Goal: Task Accomplishment & Management: Use online tool/utility

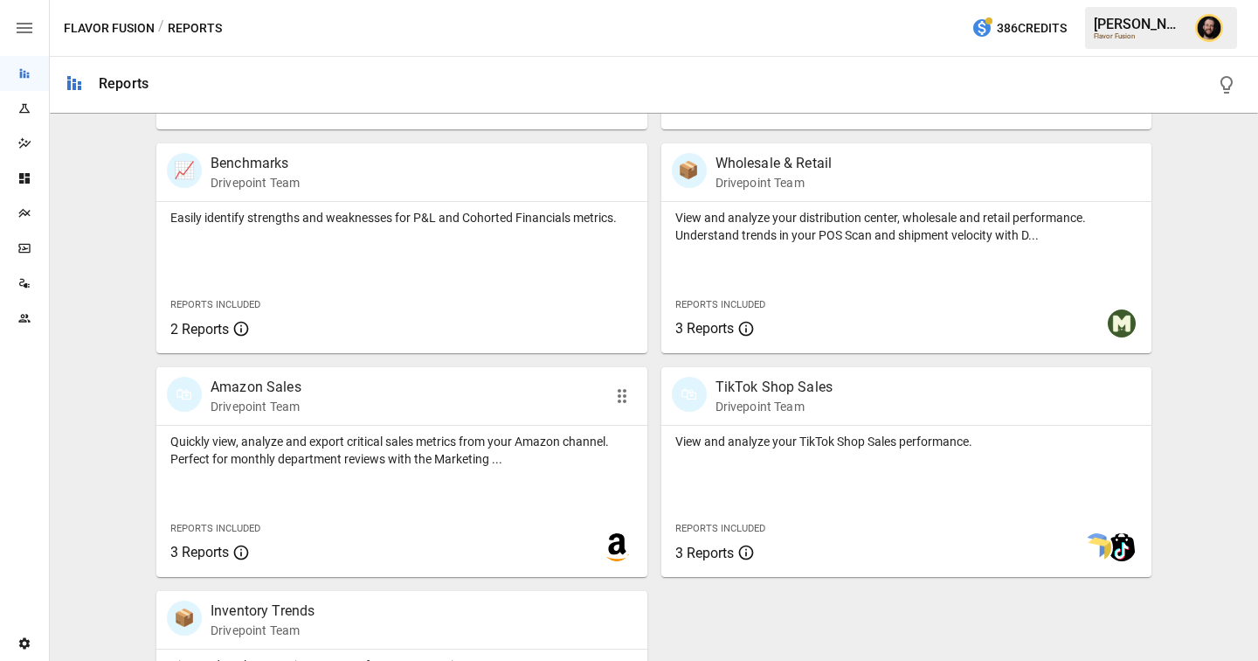
scroll to position [1136, 0]
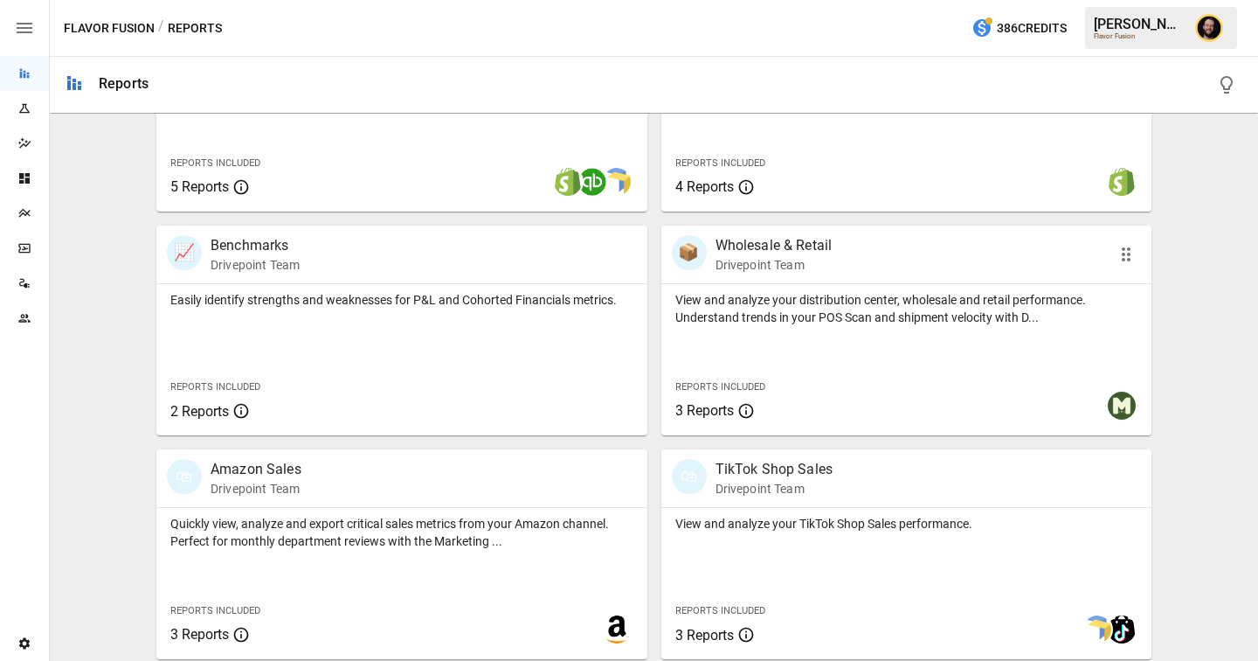
click at [786, 388] on div "Reports Included 3 Reports" at bounding box center [764, 397] width 177 height 47
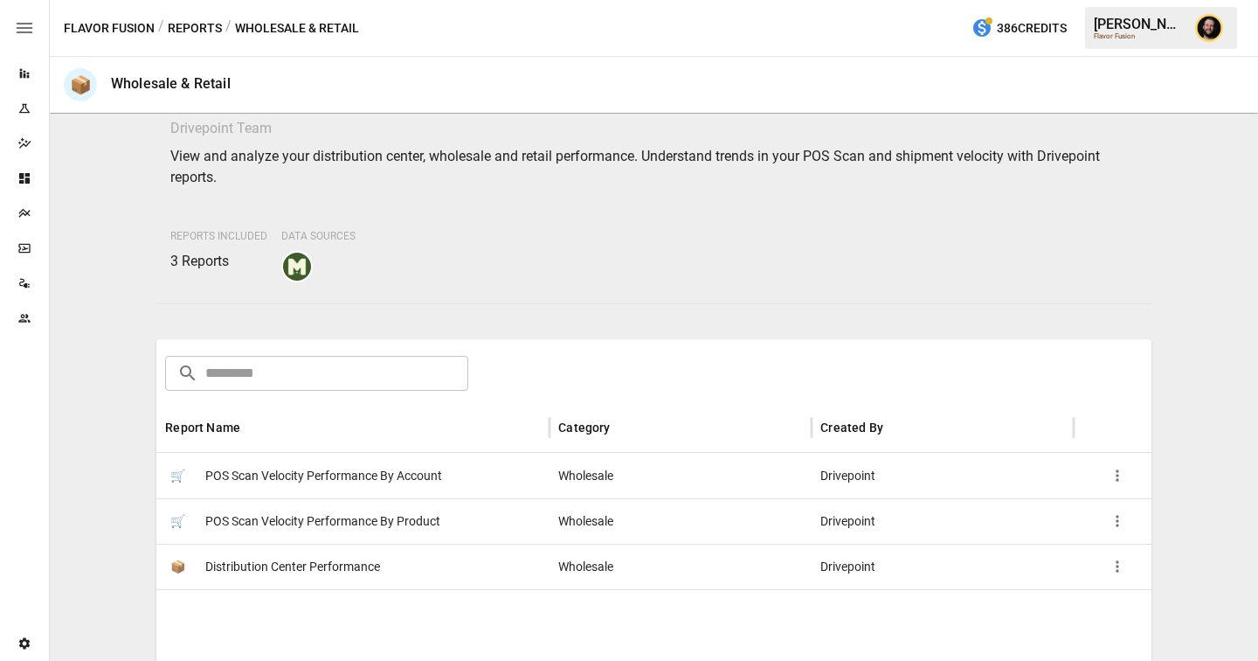
scroll to position [177, 0]
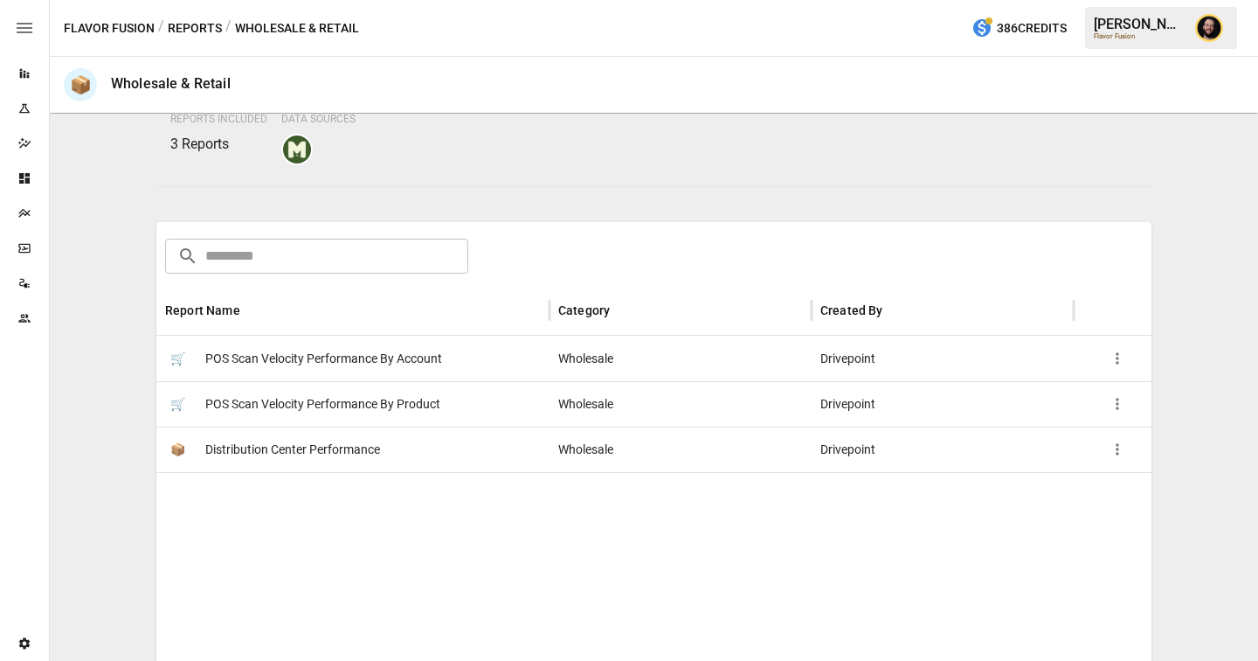
click at [520, 363] on div "🛒 POS Scan Velocity Performance By Account" at bounding box center [352, 358] width 393 height 45
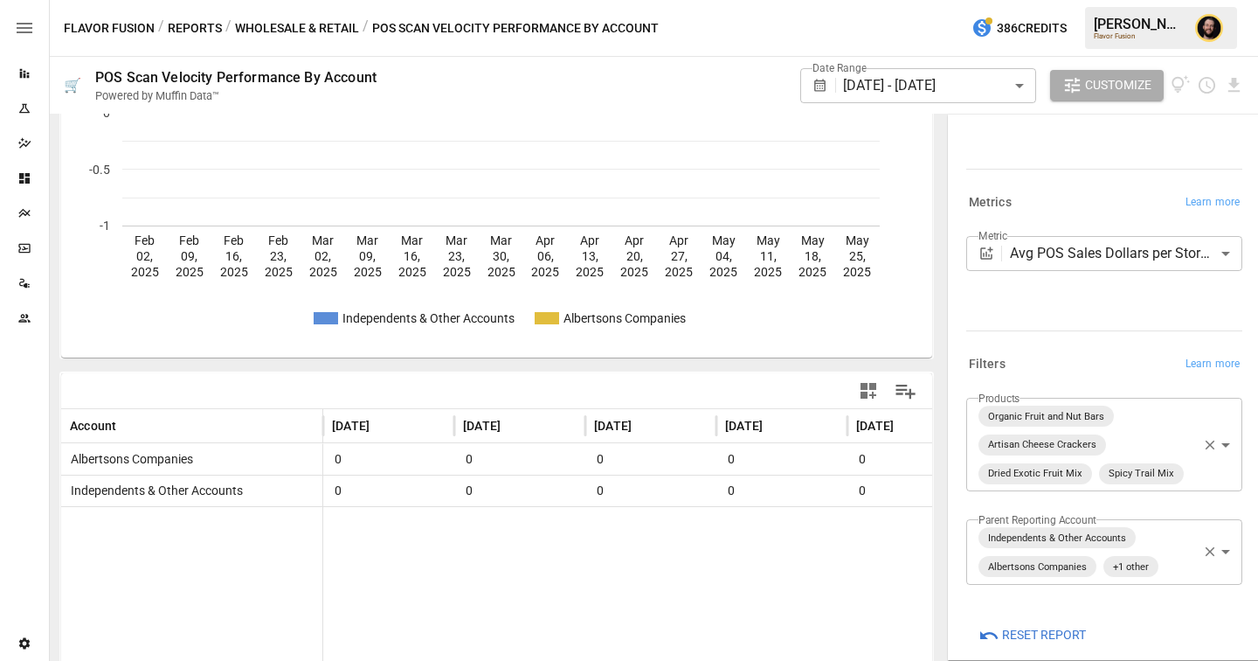
scroll to position [122, 0]
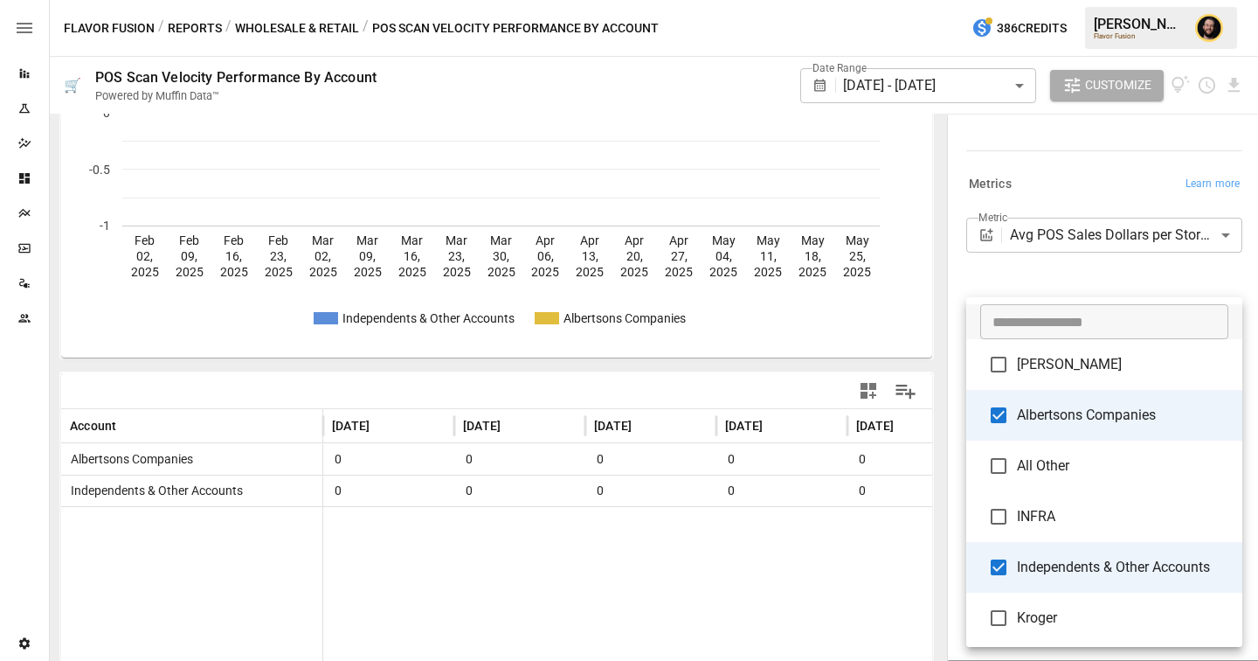
click at [1146, 0] on body "**********" at bounding box center [629, 0] width 1258 height 0
click at [279, 29] on div at bounding box center [629, 330] width 1258 height 661
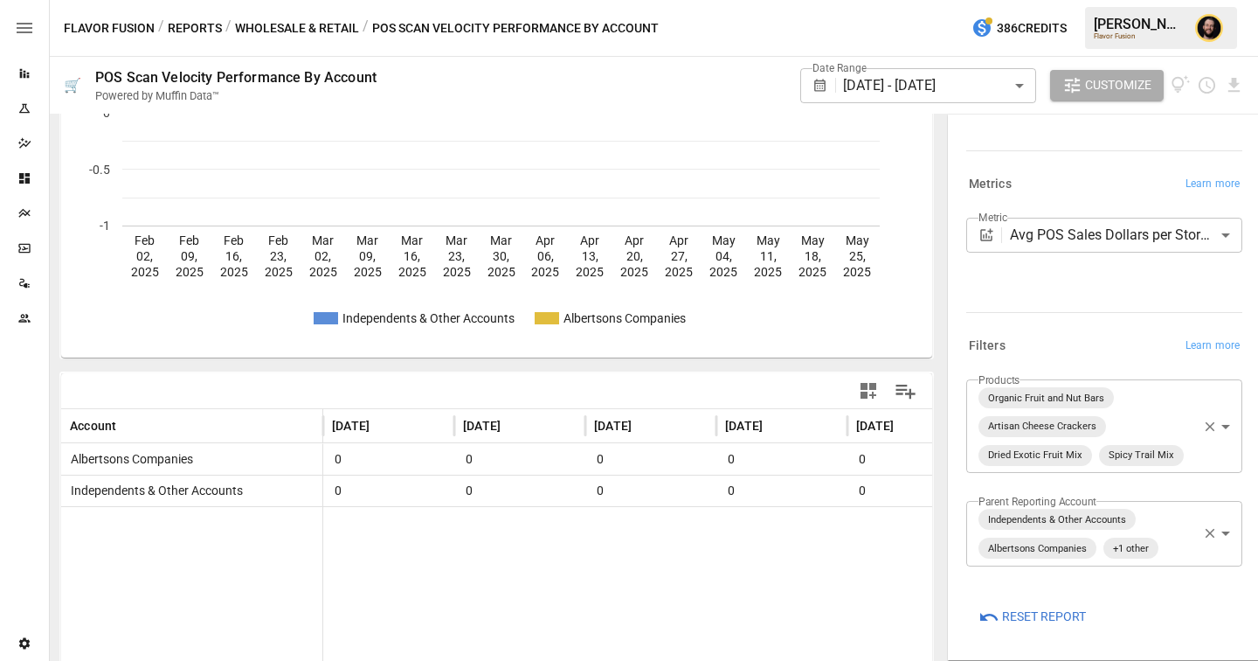
click at [262, 27] on button "Wholesale & Retail" at bounding box center [297, 28] width 124 height 22
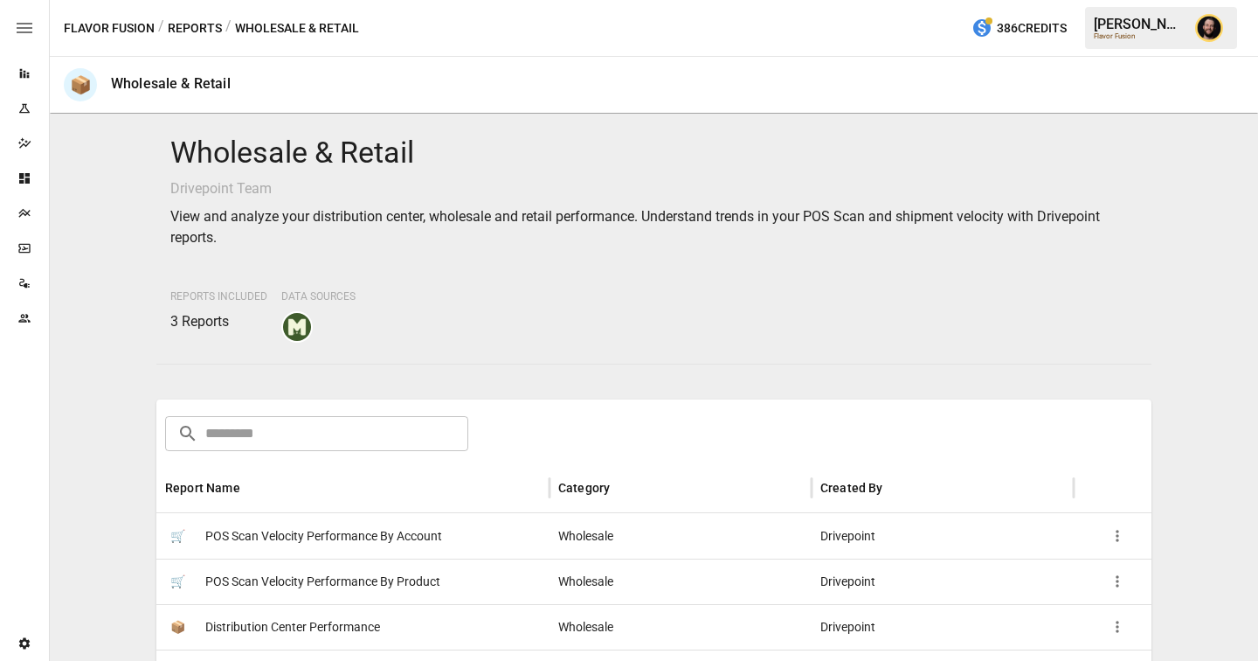
scroll to position [274, 0]
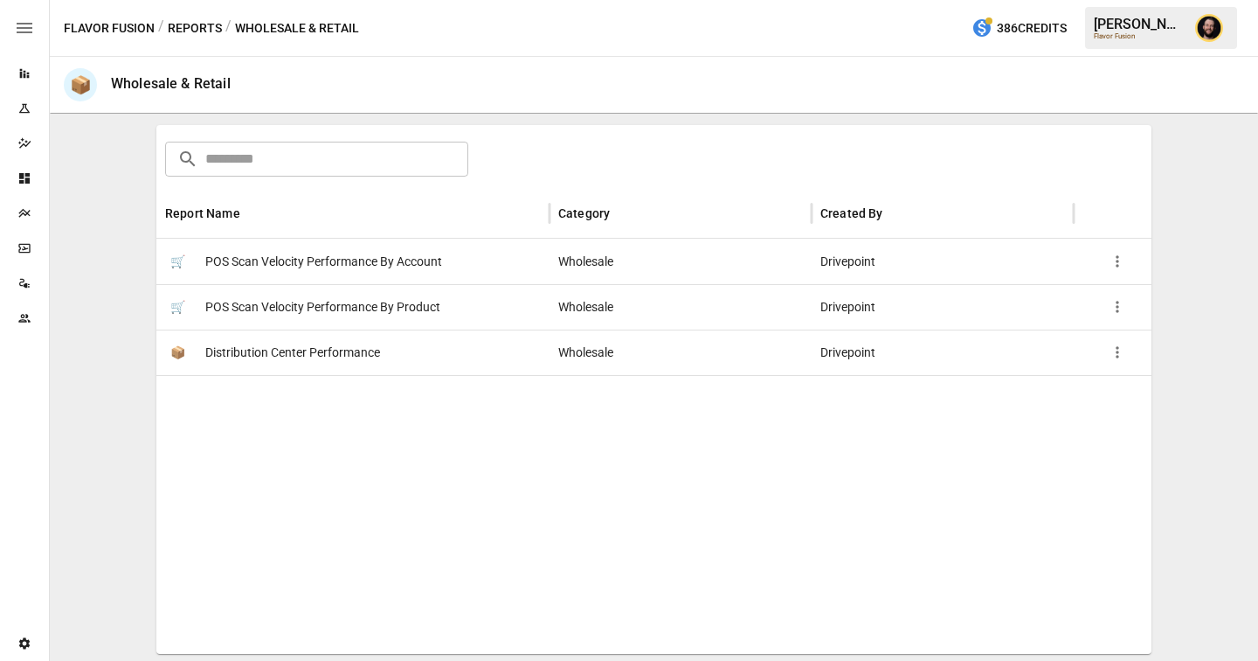
click at [358, 267] on span "POS Scan Velocity Performance By Account" at bounding box center [323, 261] width 237 height 45
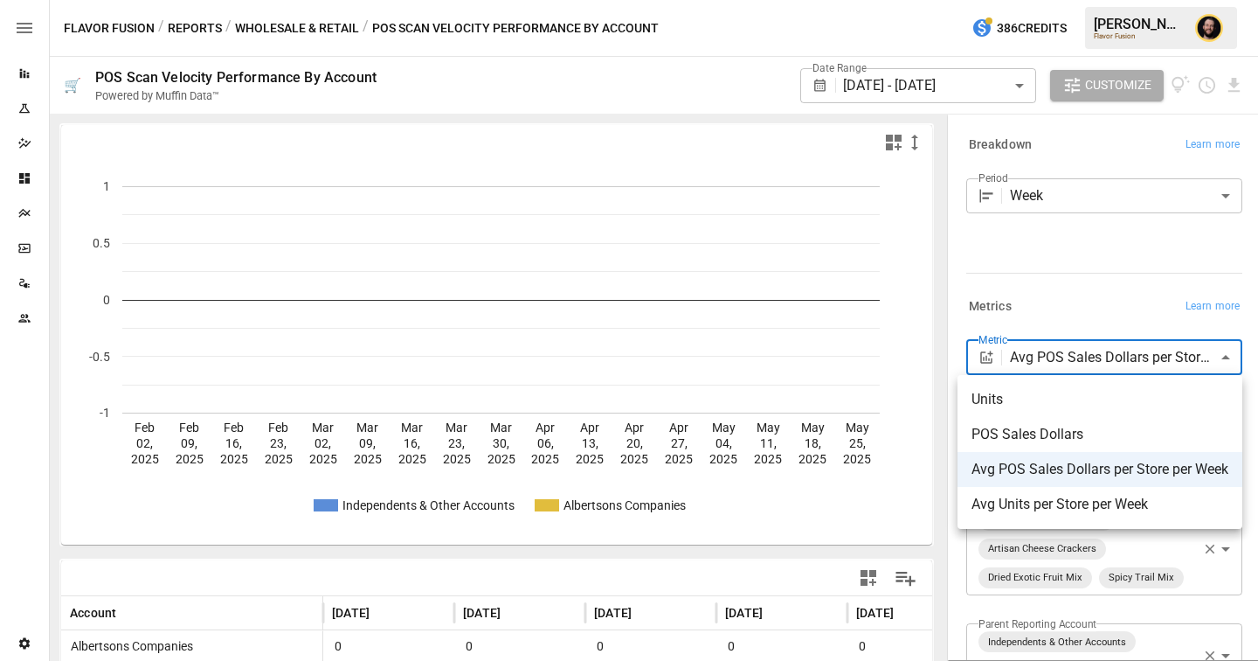
click at [1082, 0] on body "**********" at bounding box center [629, 0] width 1258 height 0
click at [1089, 258] on div at bounding box center [629, 330] width 1258 height 661
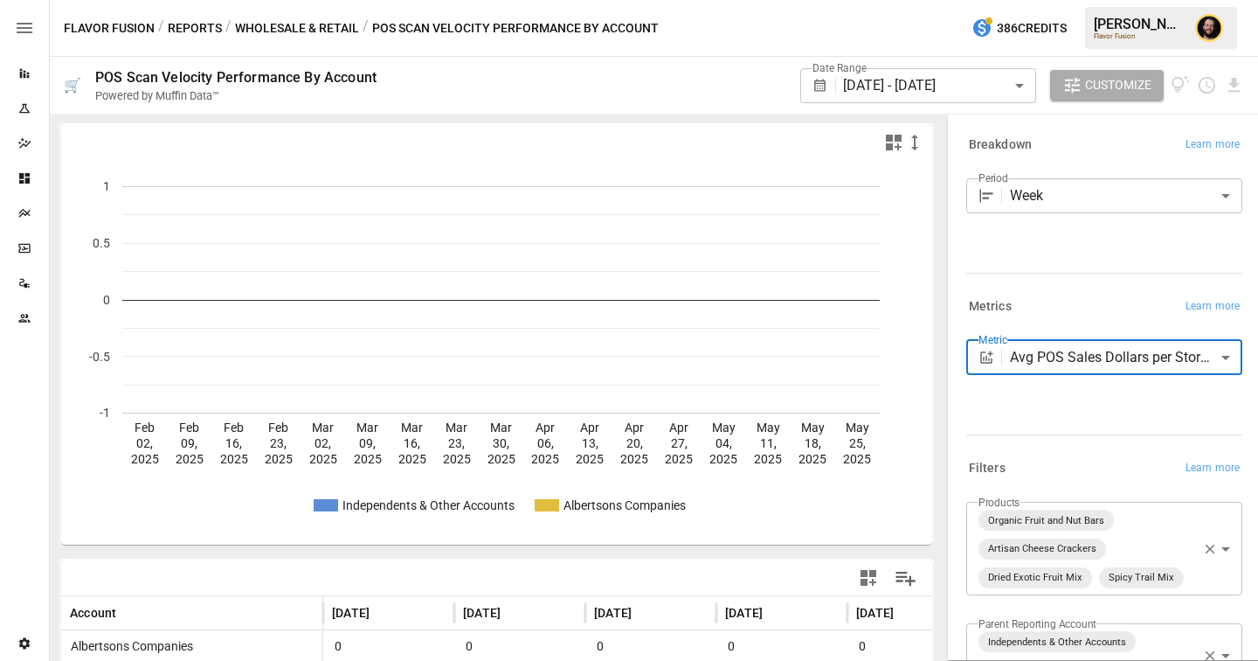
click at [948, 0] on body "**********" at bounding box center [629, 0] width 1258 height 0
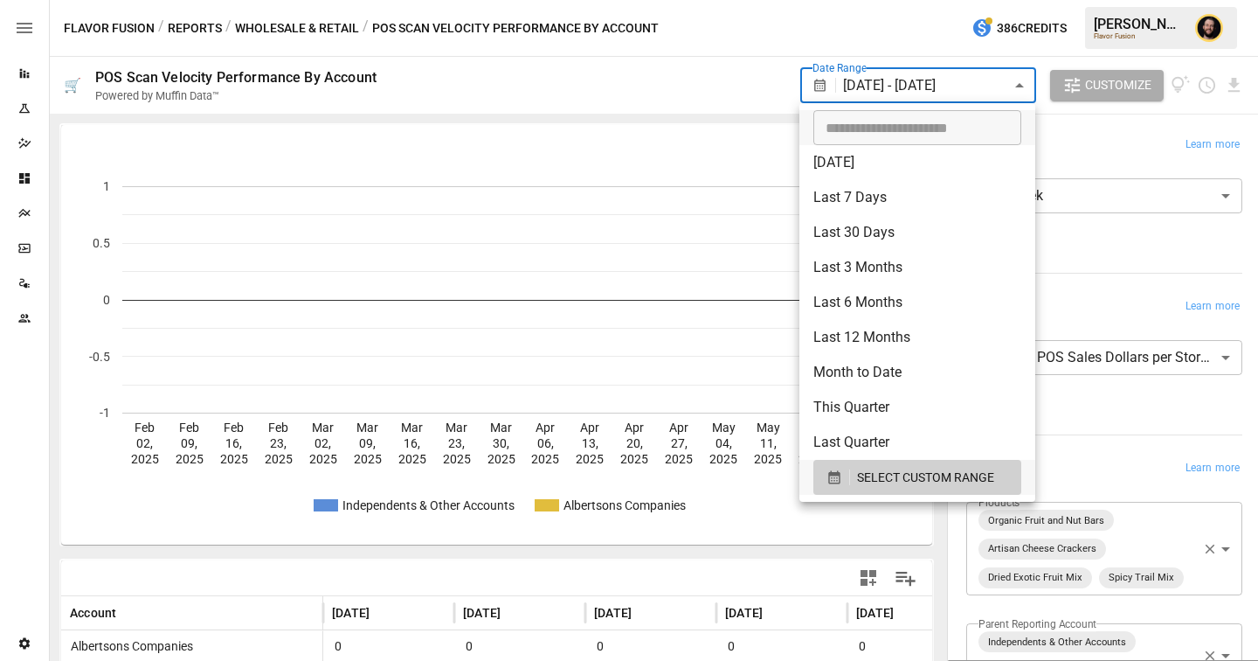
click at [1111, 142] on div at bounding box center [629, 330] width 1258 height 661
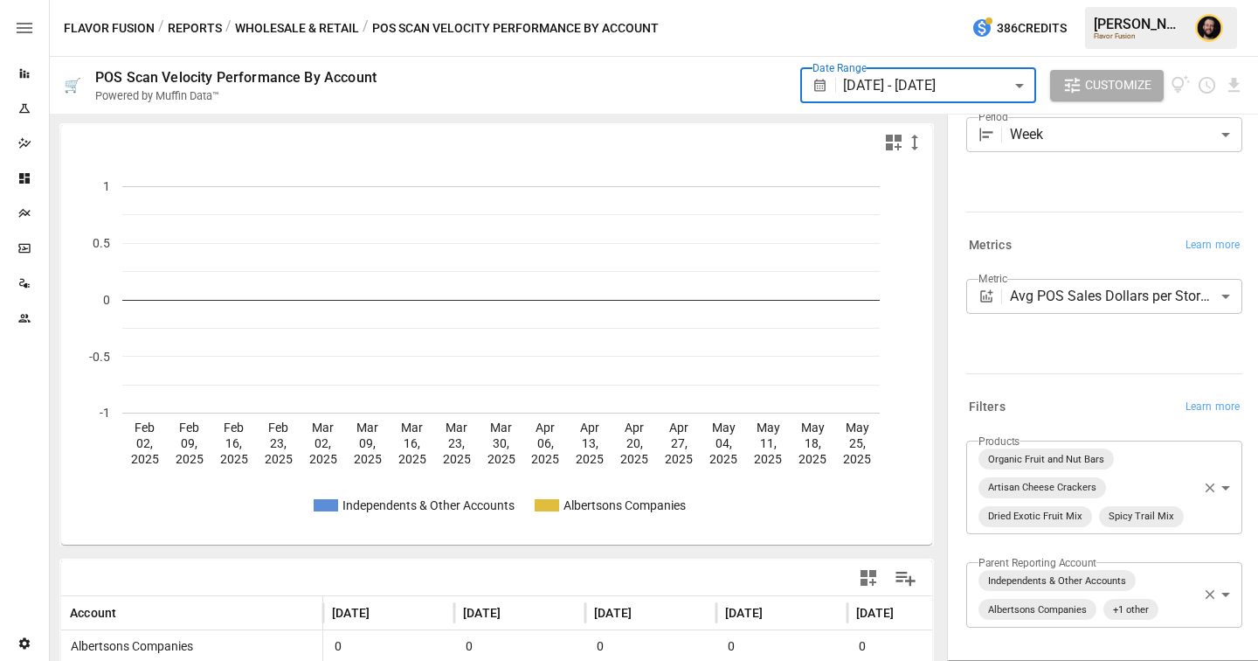
scroll to position [122, 0]
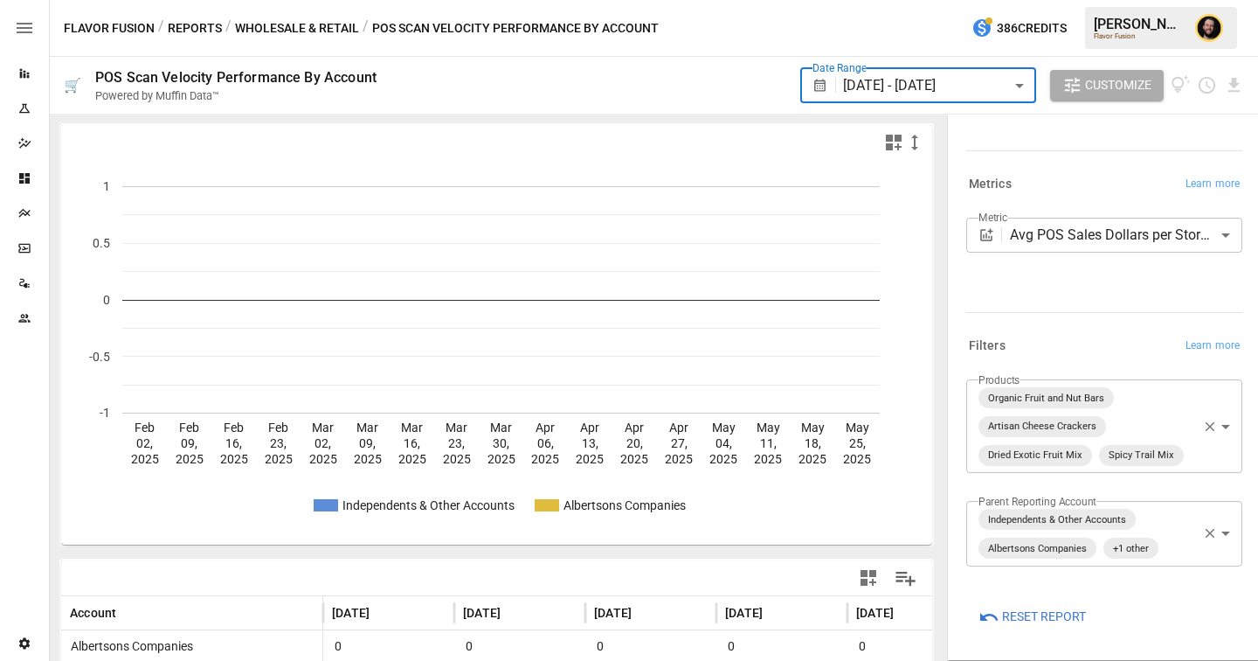
click at [1016, 611] on span "Reset Report" at bounding box center [1044, 617] width 84 height 22
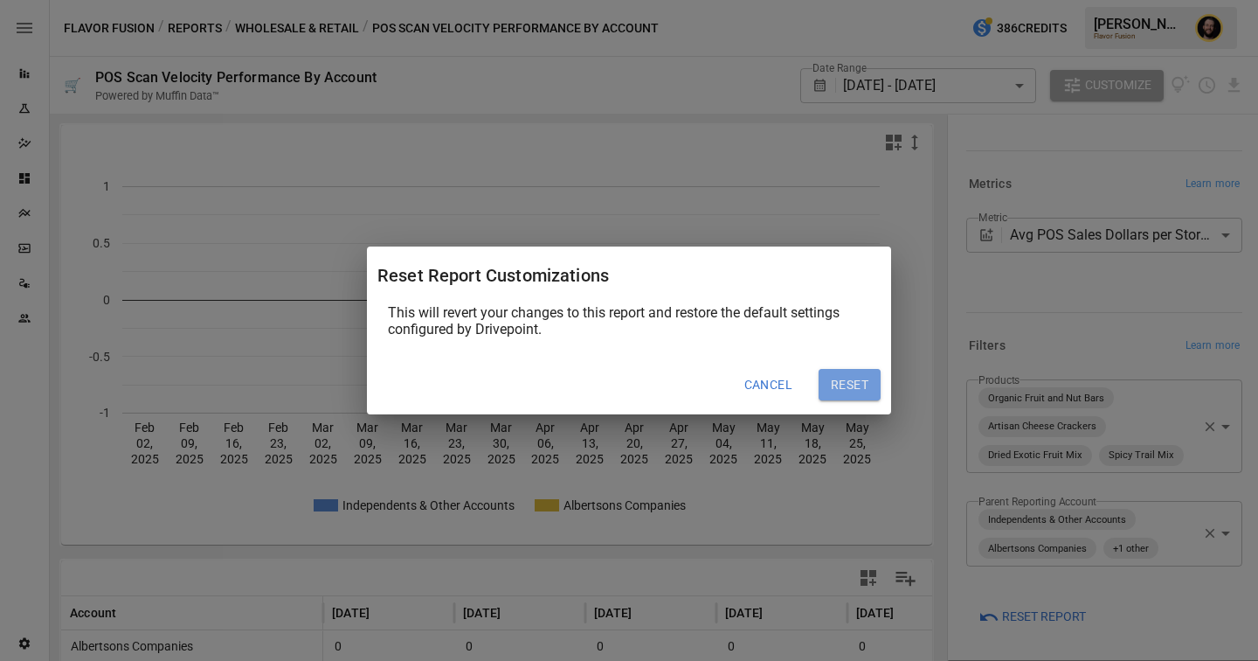
click at [848, 376] on button "Reset" at bounding box center [850, 384] width 62 height 31
type input "*****"
type input "**********"
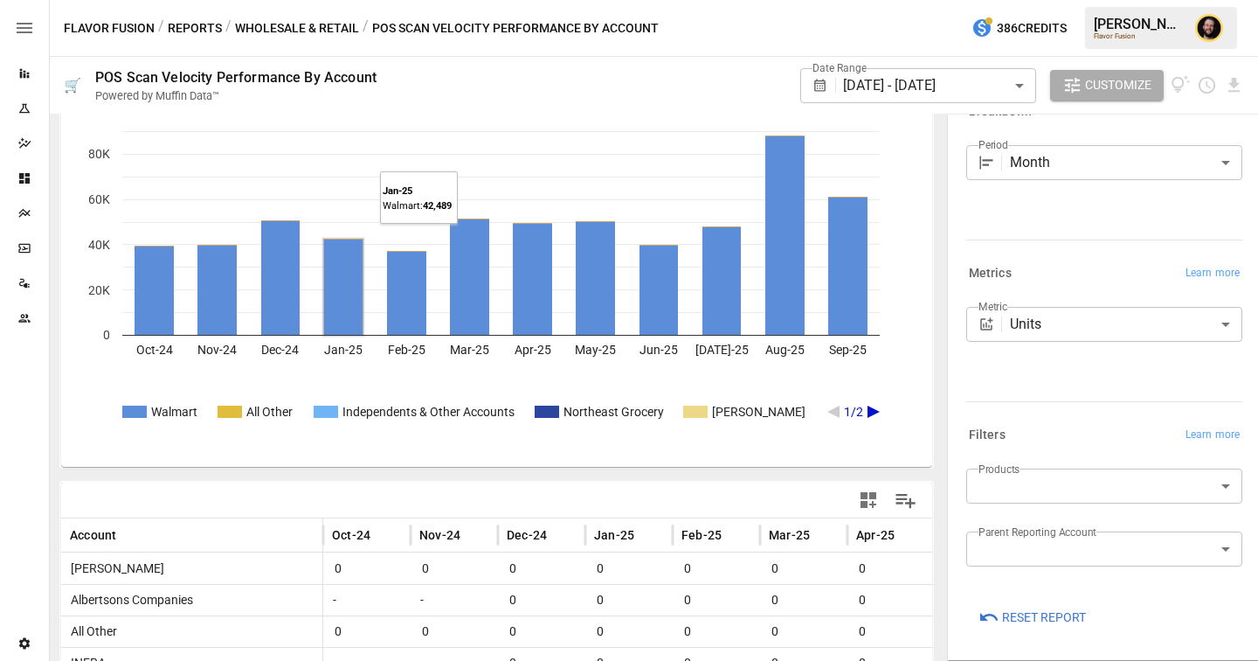
scroll to position [264, 0]
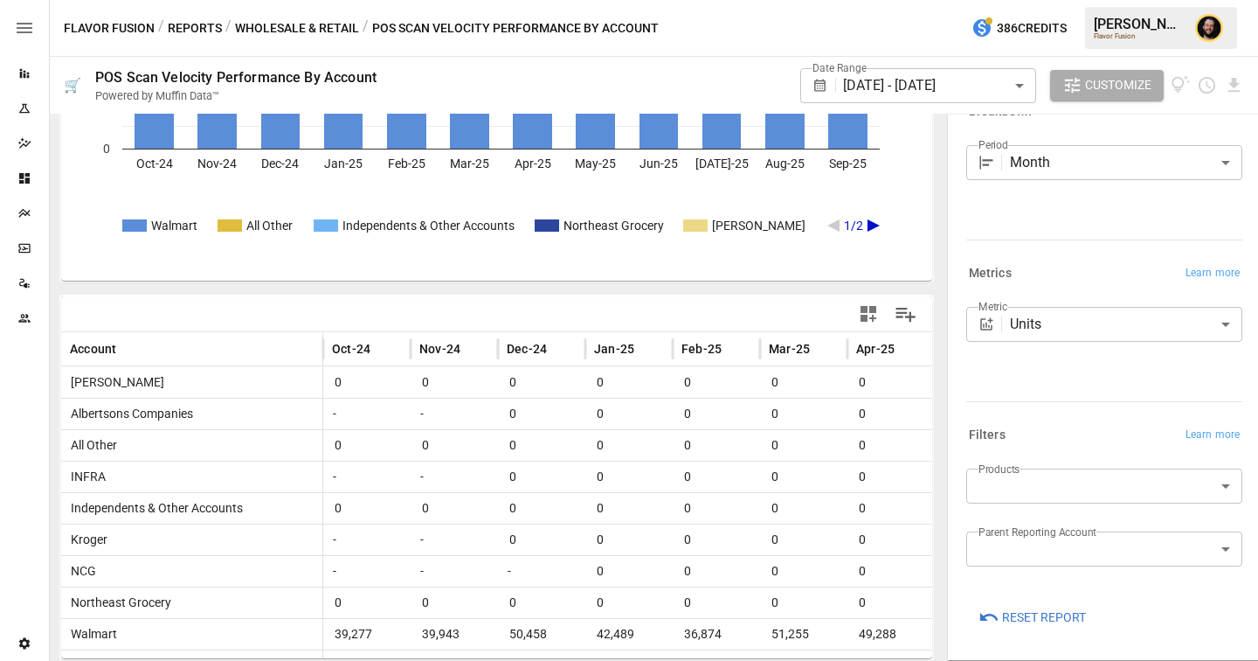
click at [995, 0] on body "Reports Experiments Dazzler Studio Dashboards Plans SmartModel ™ Data Sources T…" at bounding box center [629, 0] width 1258 height 0
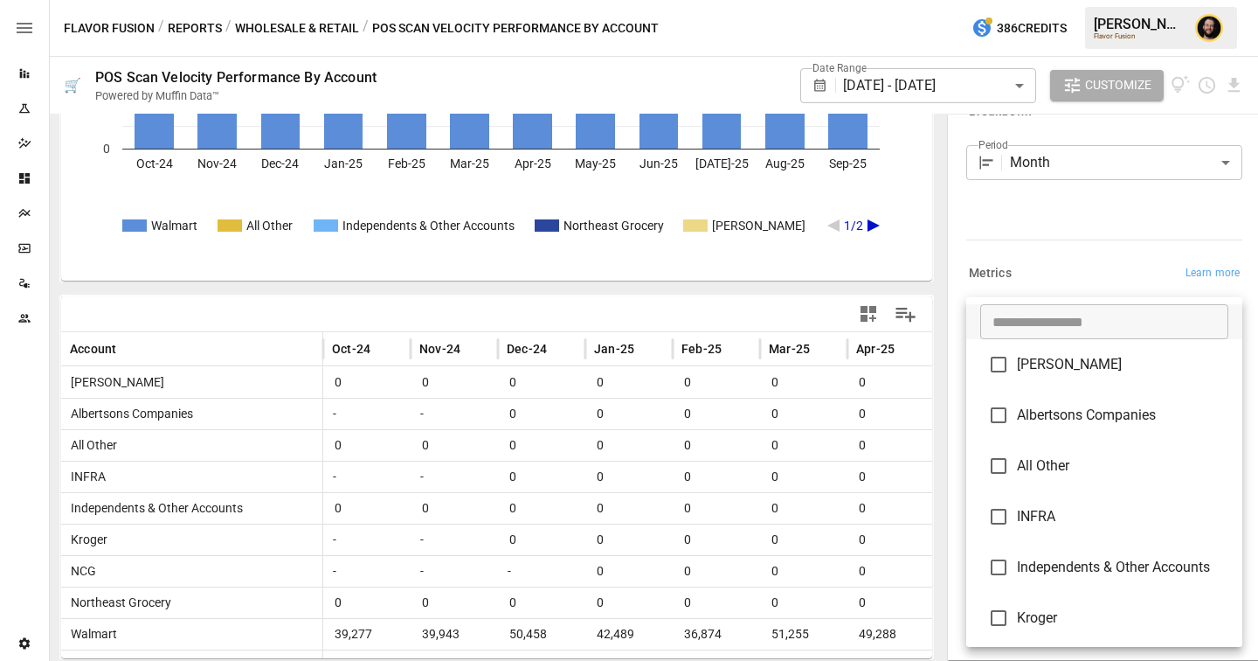
scroll to position [156, 0]
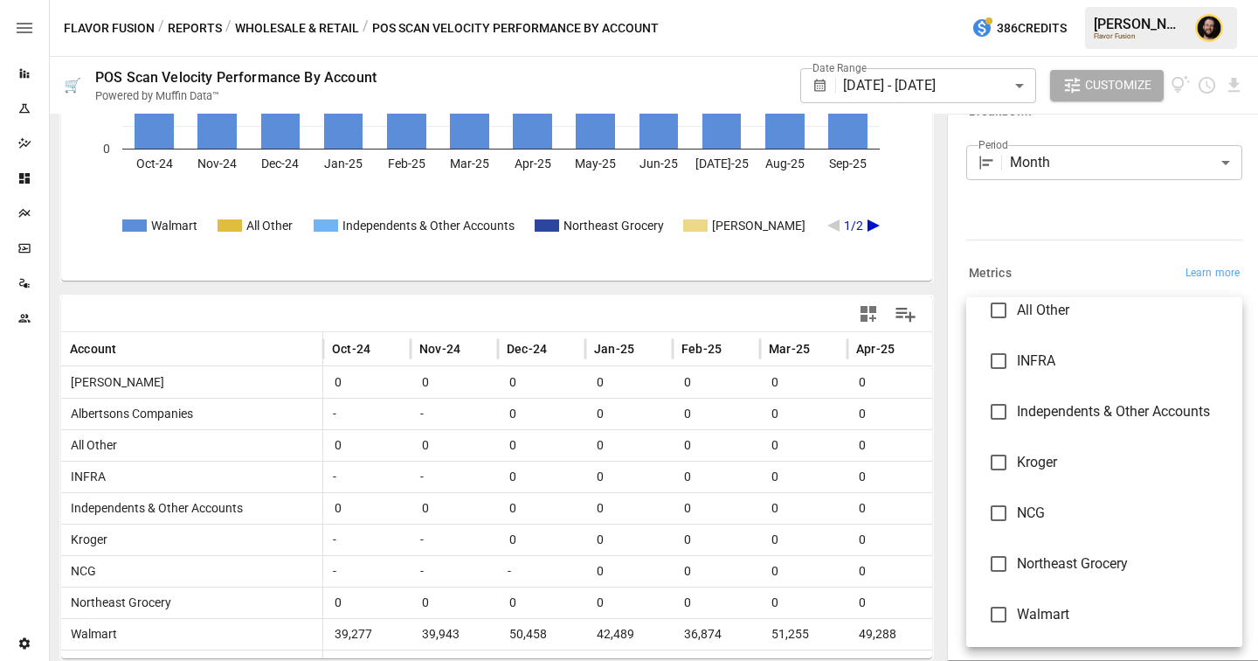
click at [1044, 192] on div at bounding box center [629, 330] width 1258 height 661
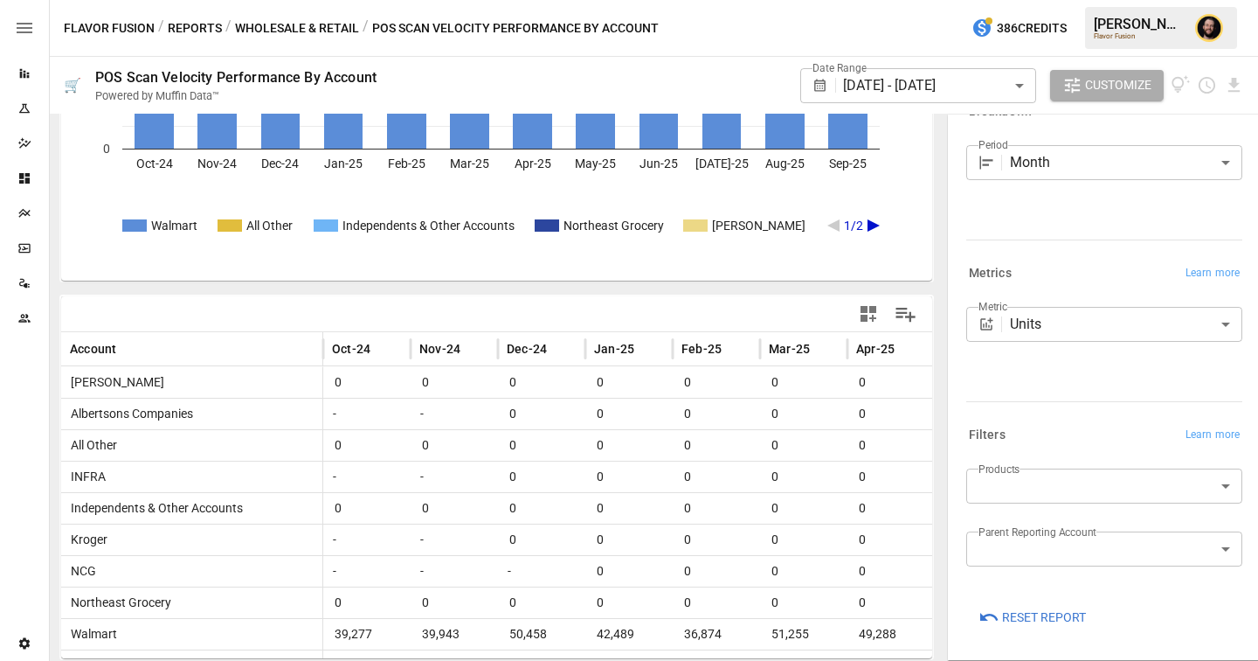
click at [996, 475] on label "Products" at bounding box center [999, 468] width 41 height 15
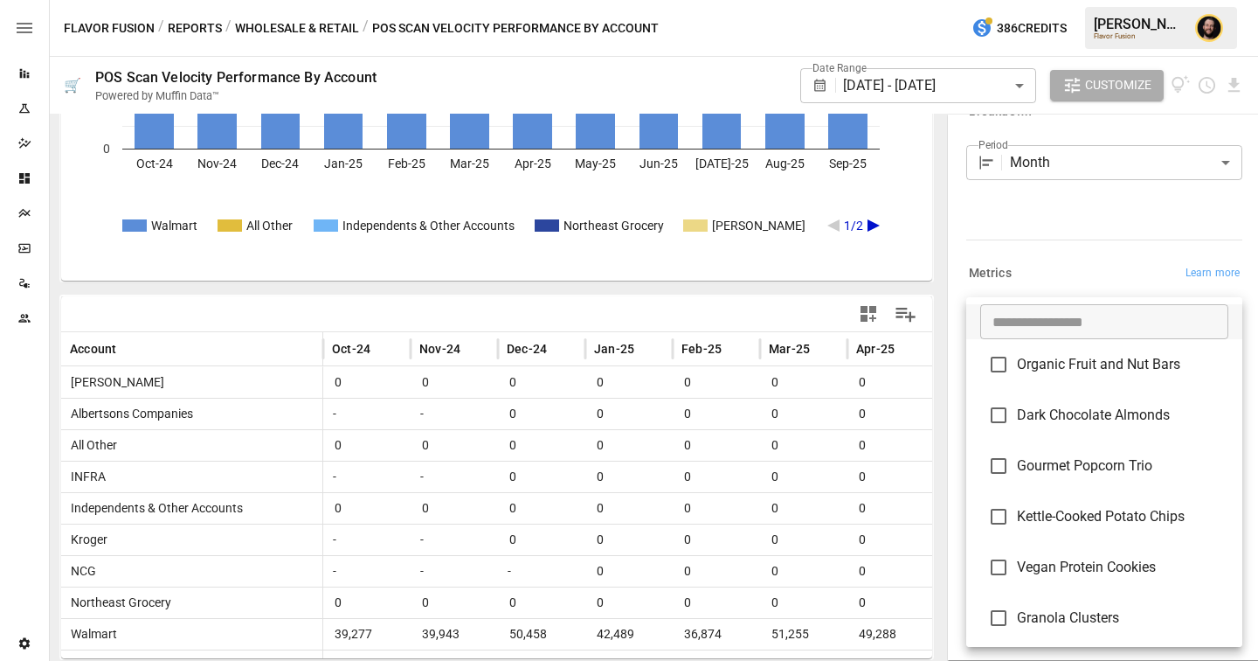
click at [998, 0] on body "Reports Experiments Dazzler Studio Dashboards Plans SmartModel ™ Data Sources T…" at bounding box center [629, 0] width 1258 height 0
click at [1037, 251] on div at bounding box center [629, 330] width 1258 height 661
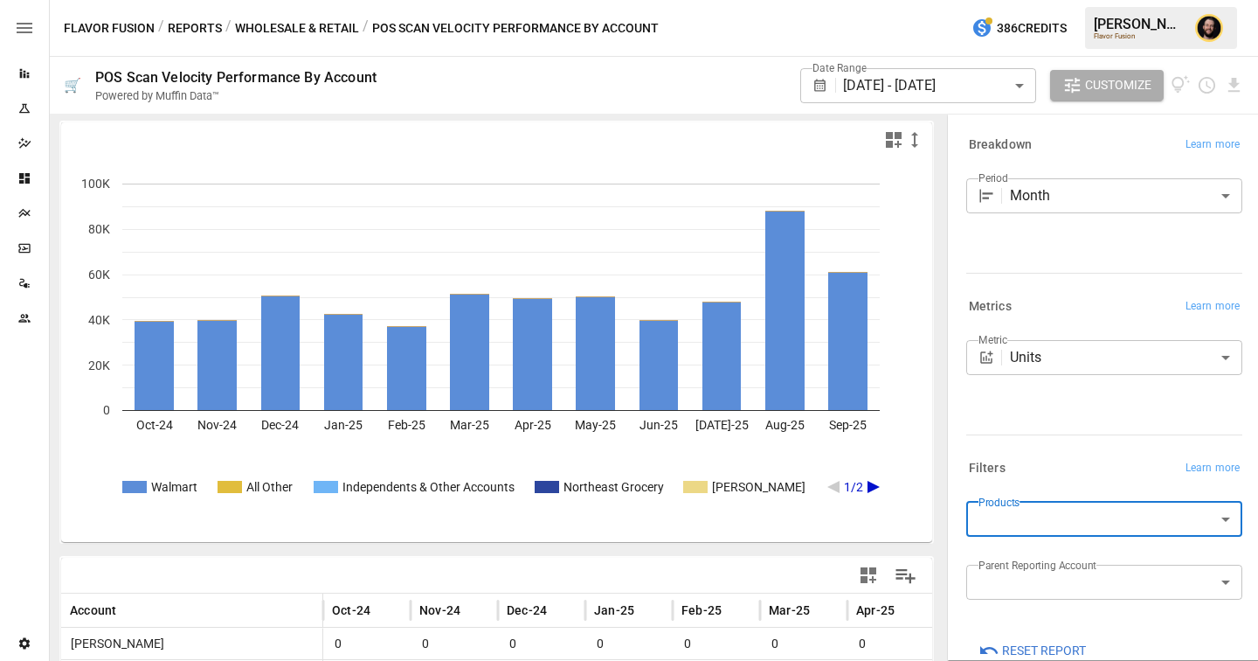
scroll to position [0, 0]
